Goal: Information Seeking & Learning: Check status

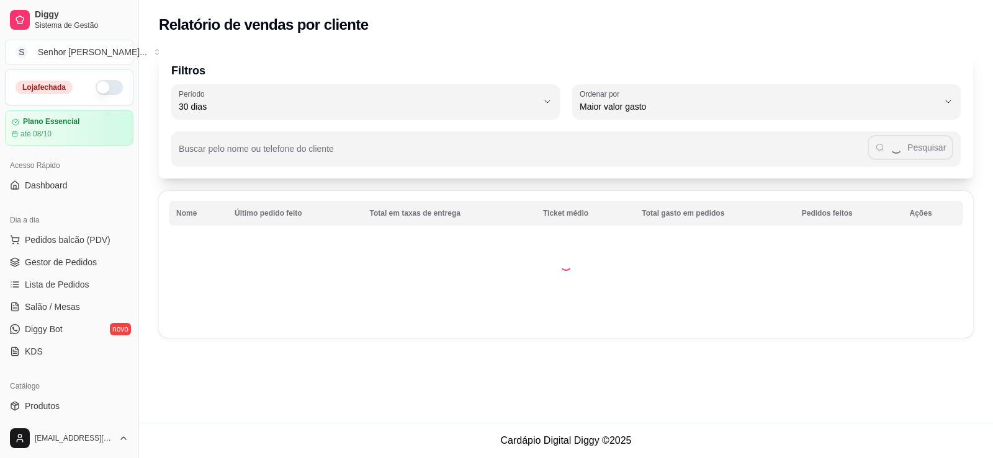
select select "30"
select select "HIGHEST_TOTAL_SPENT_WITH_ORDERS"
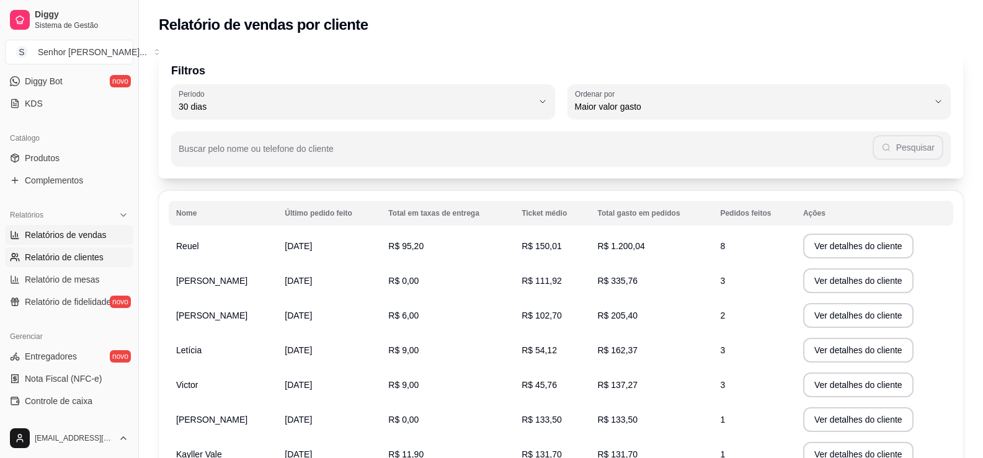
click at [56, 238] on span "Relatórios de vendas" at bounding box center [66, 235] width 82 height 12
select select "ALL"
select select "0"
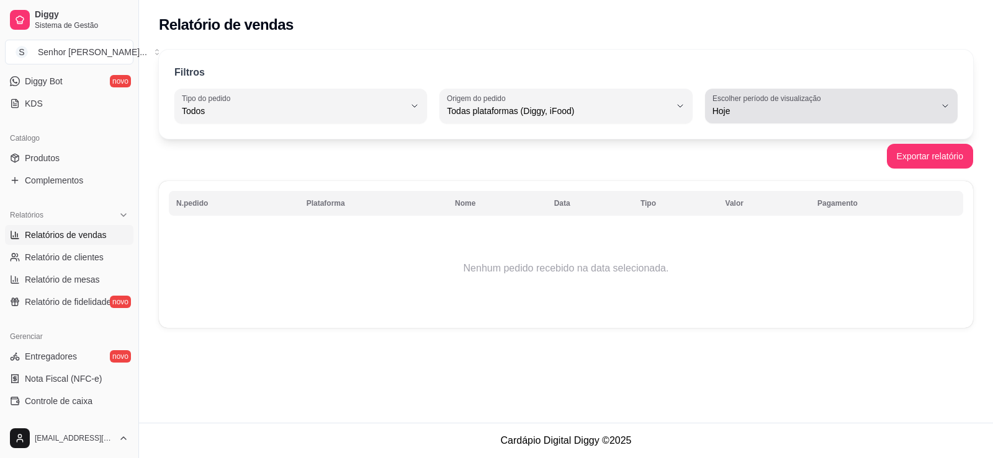
click at [760, 109] on span "Hoje" at bounding box center [823, 111] width 223 height 12
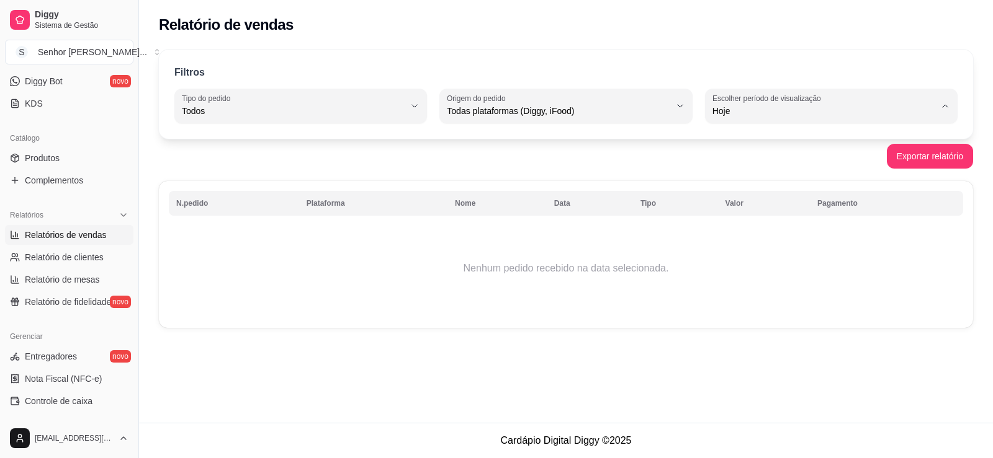
click at [731, 184] on span "7 dias" at bounding box center [825, 182] width 212 height 12
type input "7"
select select "7"
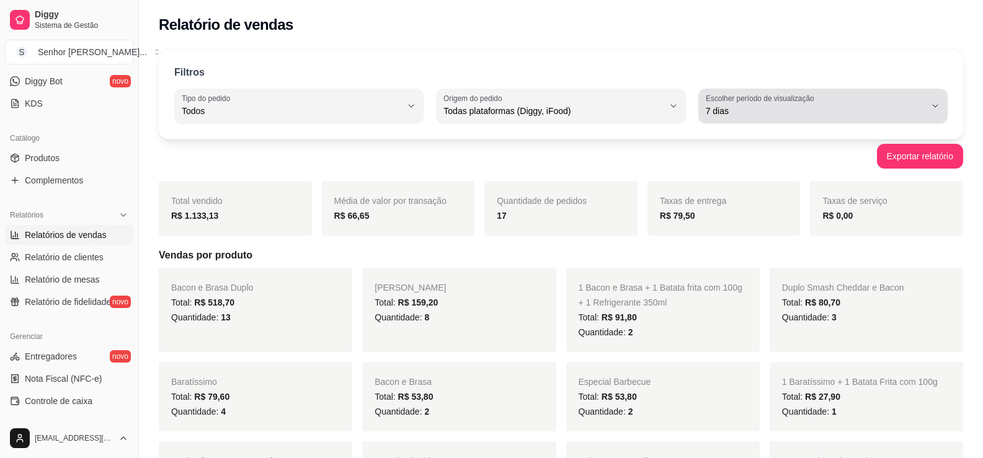
click at [733, 114] on span "7 dias" at bounding box center [816, 111] width 220 height 12
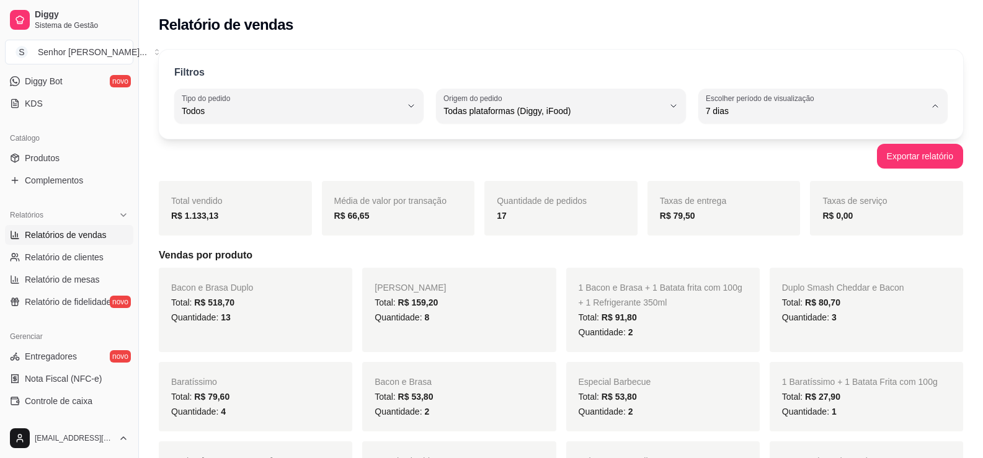
click at [736, 263] on span "Customizado" at bounding box center [817, 262] width 208 height 12
type input "-1"
select select "-1"
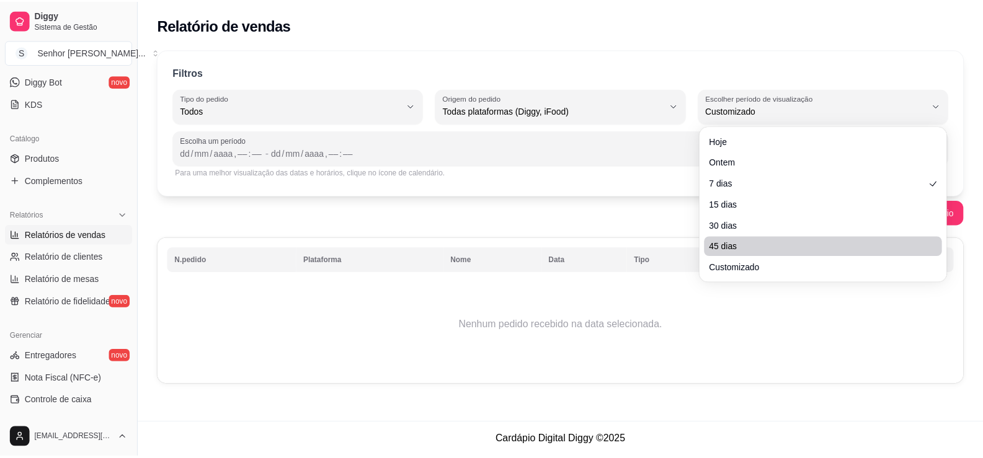
scroll to position [12, 0]
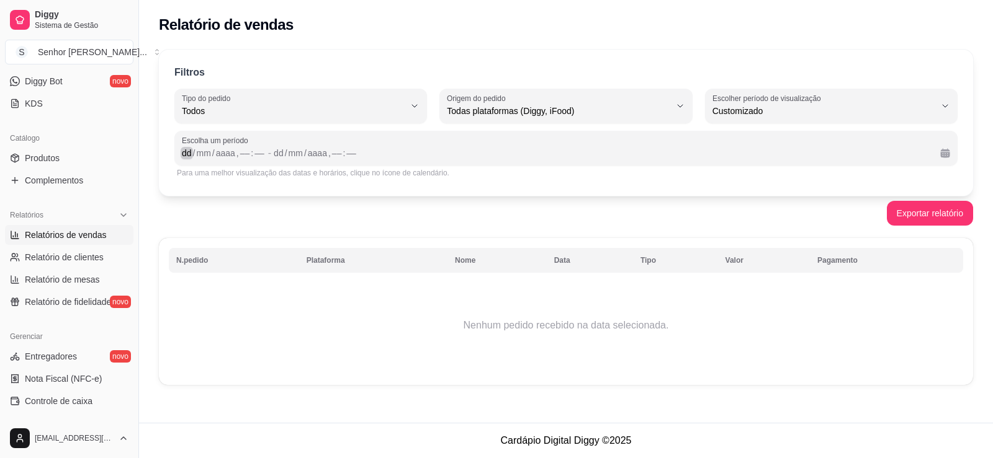
click at [187, 156] on div "dd" at bounding box center [187, 153] width 12 height 12
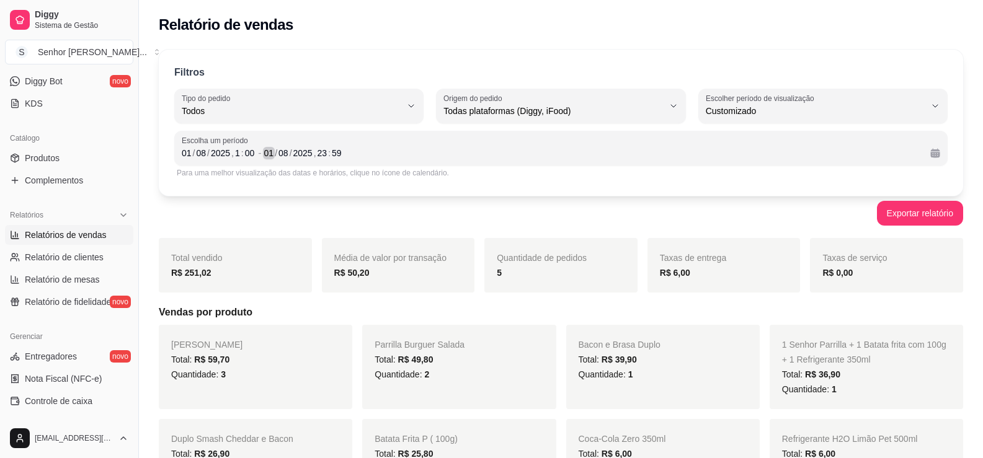
click at [270, 154] on div "01" at bounding box center [269, 153] width 12 height 12
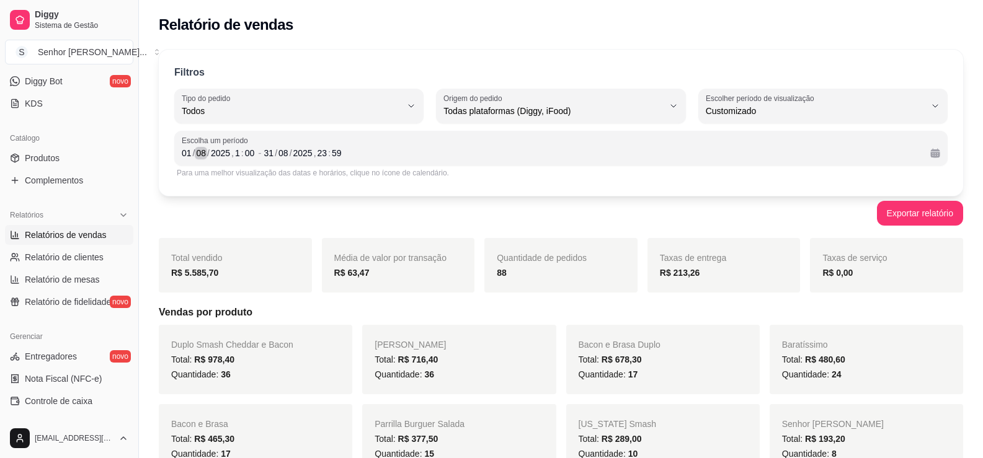
click at [200, 154] on div "08" at bounding box center [201, 153] width 12 height 12
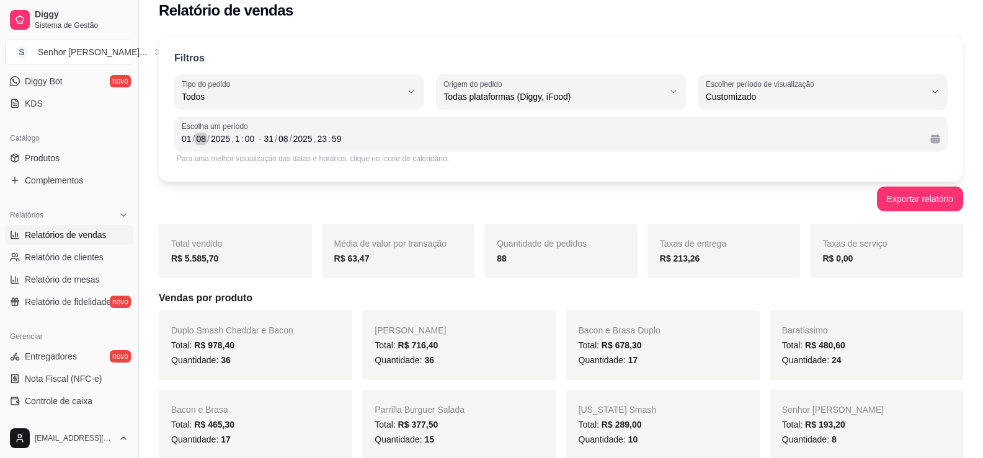
scroll to position [0, 0]
